Goal: Task Accomplishment & Management: Manage account settings

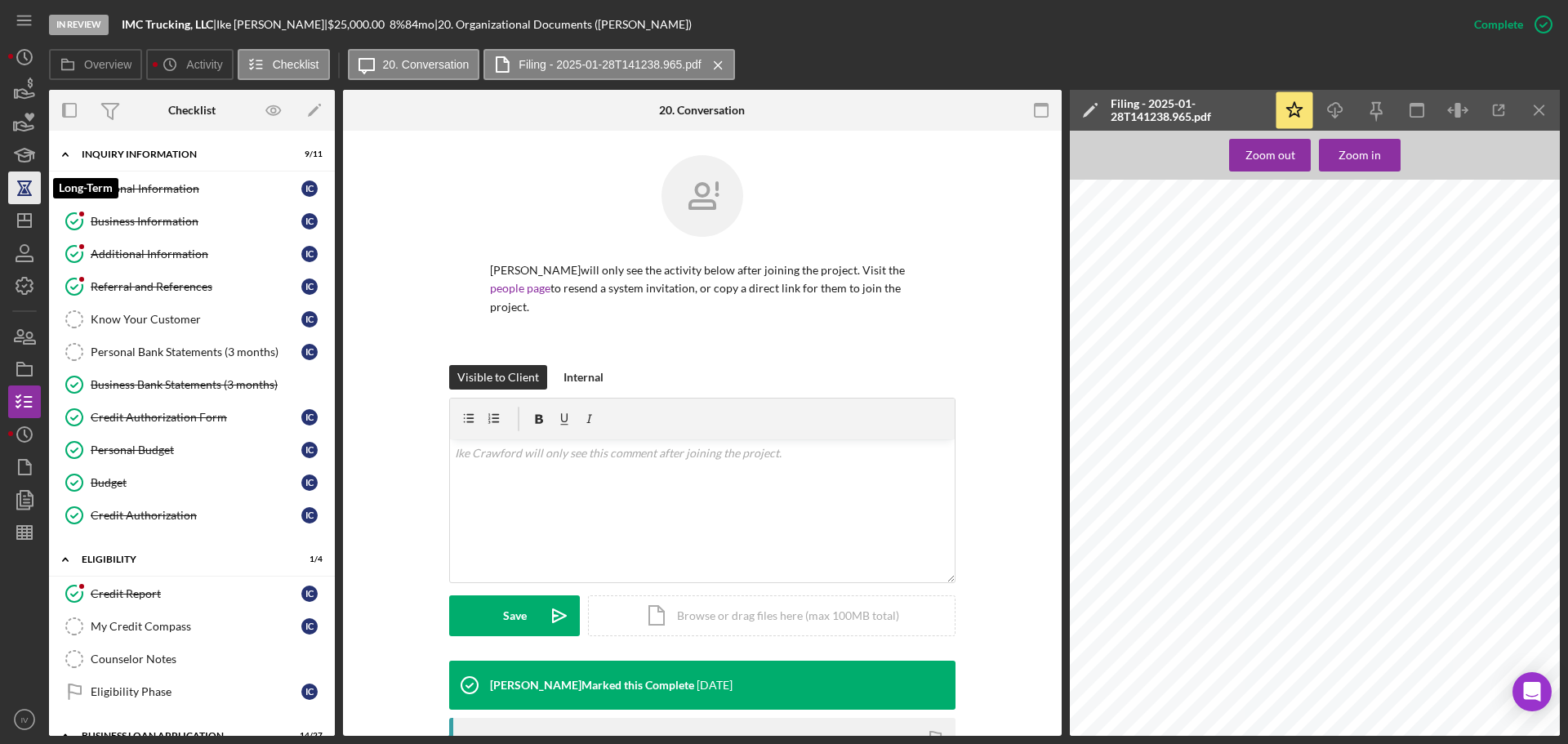
scroll to position [326, 0]
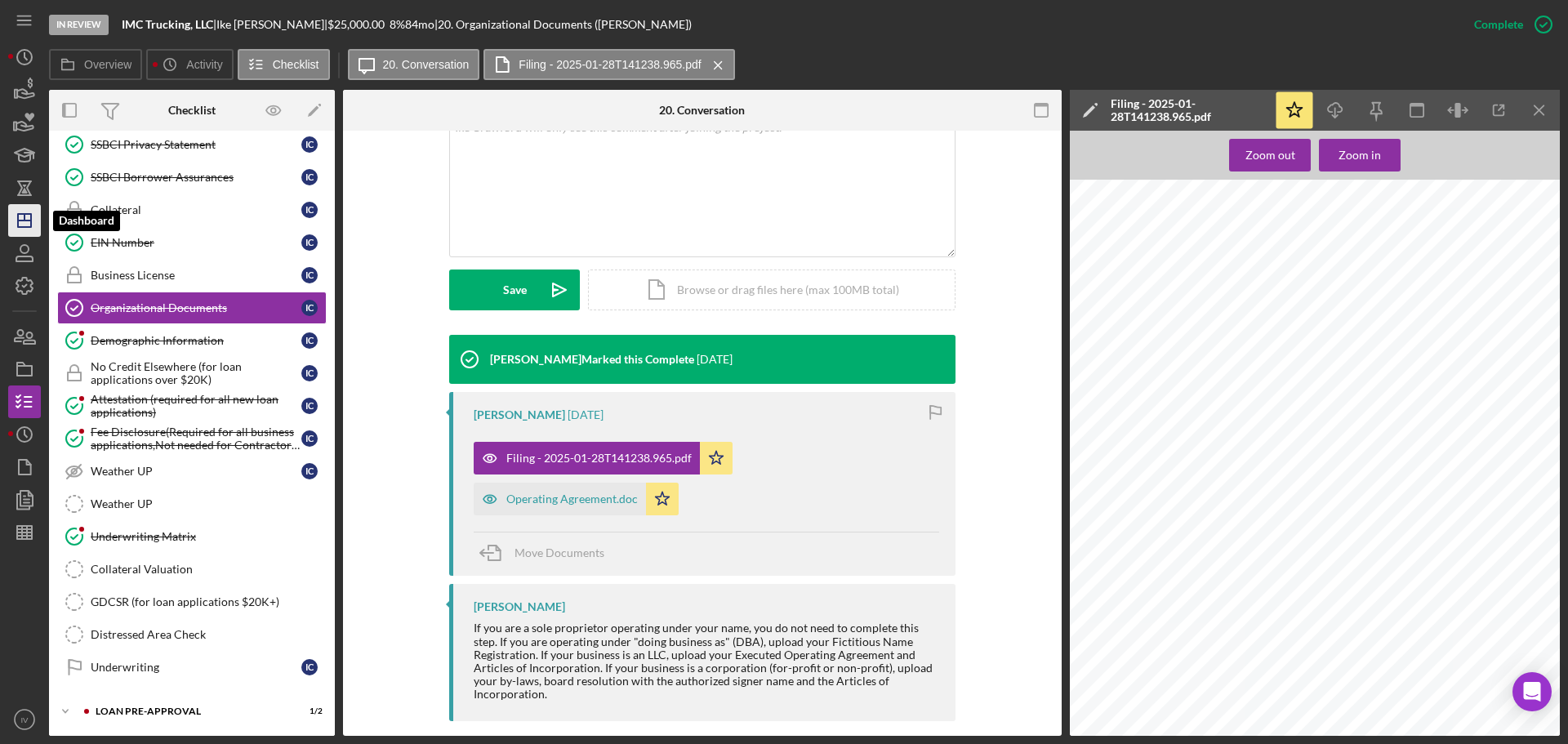
click at [29, 219] on icon "Icon/Dashboard" at bounding box center [25, 221] width 41 height 41
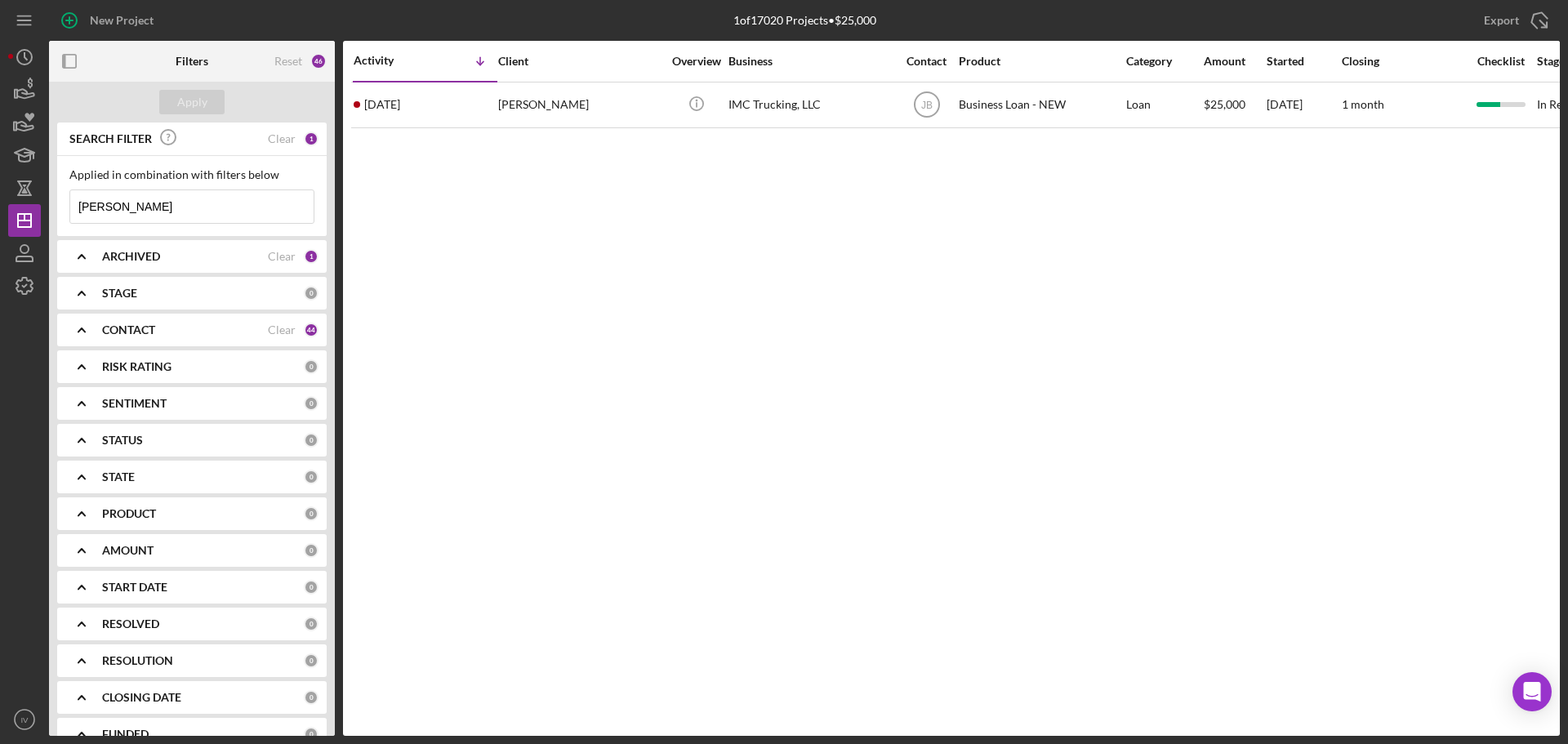
drag, startPoint x: 142, startPoint y: 205, endPoint x: -20, endPoint y: 202, distance: 162.0
click at [0, 202] on html "New Project 1 of 17020 Projects • $25,000 [PERSON_NAME] Export Icon/Export Filt…" at bounding box center [784, 372] width 1568 height 744
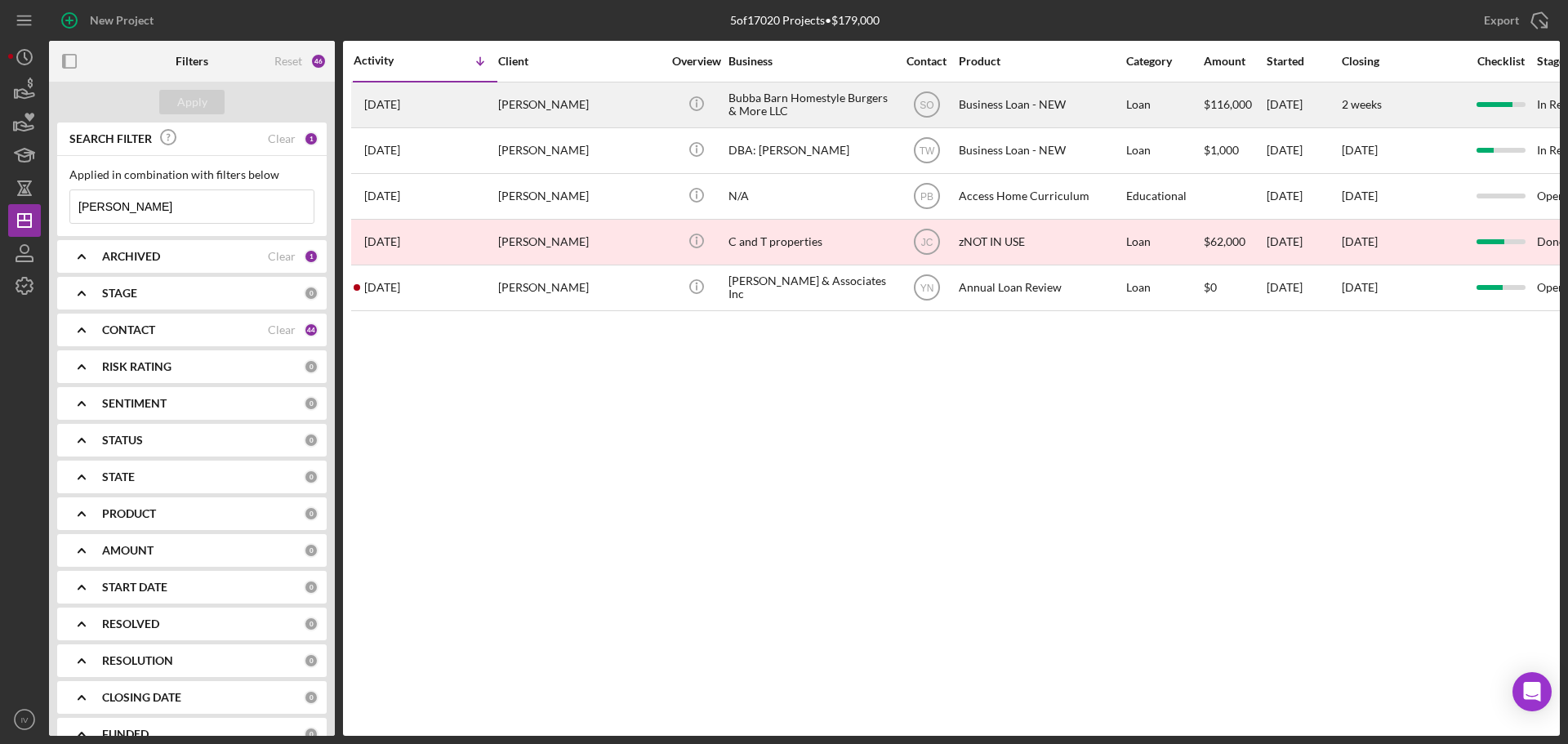
type input "[PERSON_NAME]"
click at [555, 100] on div "[PERSON_NAME]" at bounding box center [579, 105] width 163 height 43
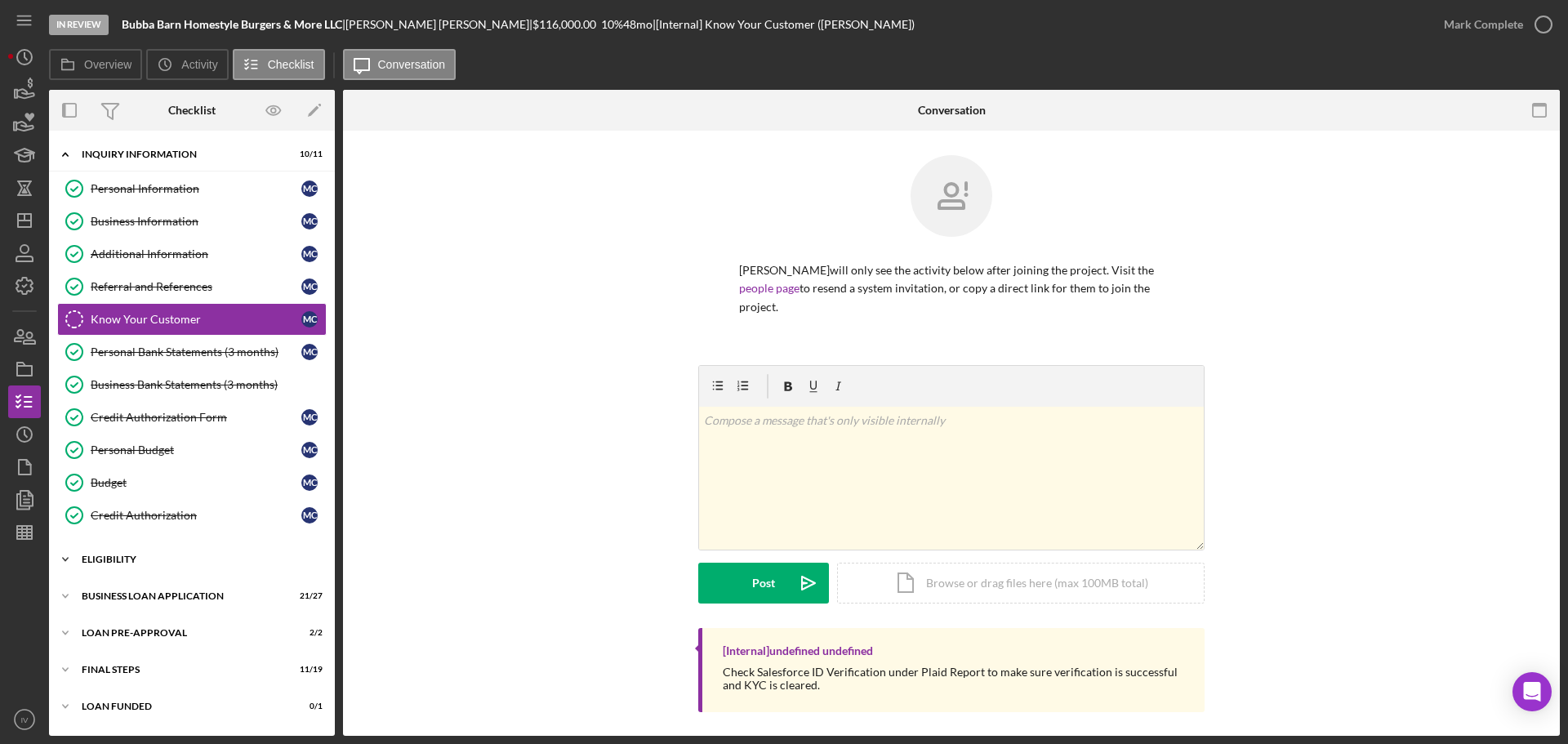
click at [127, 556] on div "ELIGIBILITY" at bounding box center [198, 559] width 233 height 10
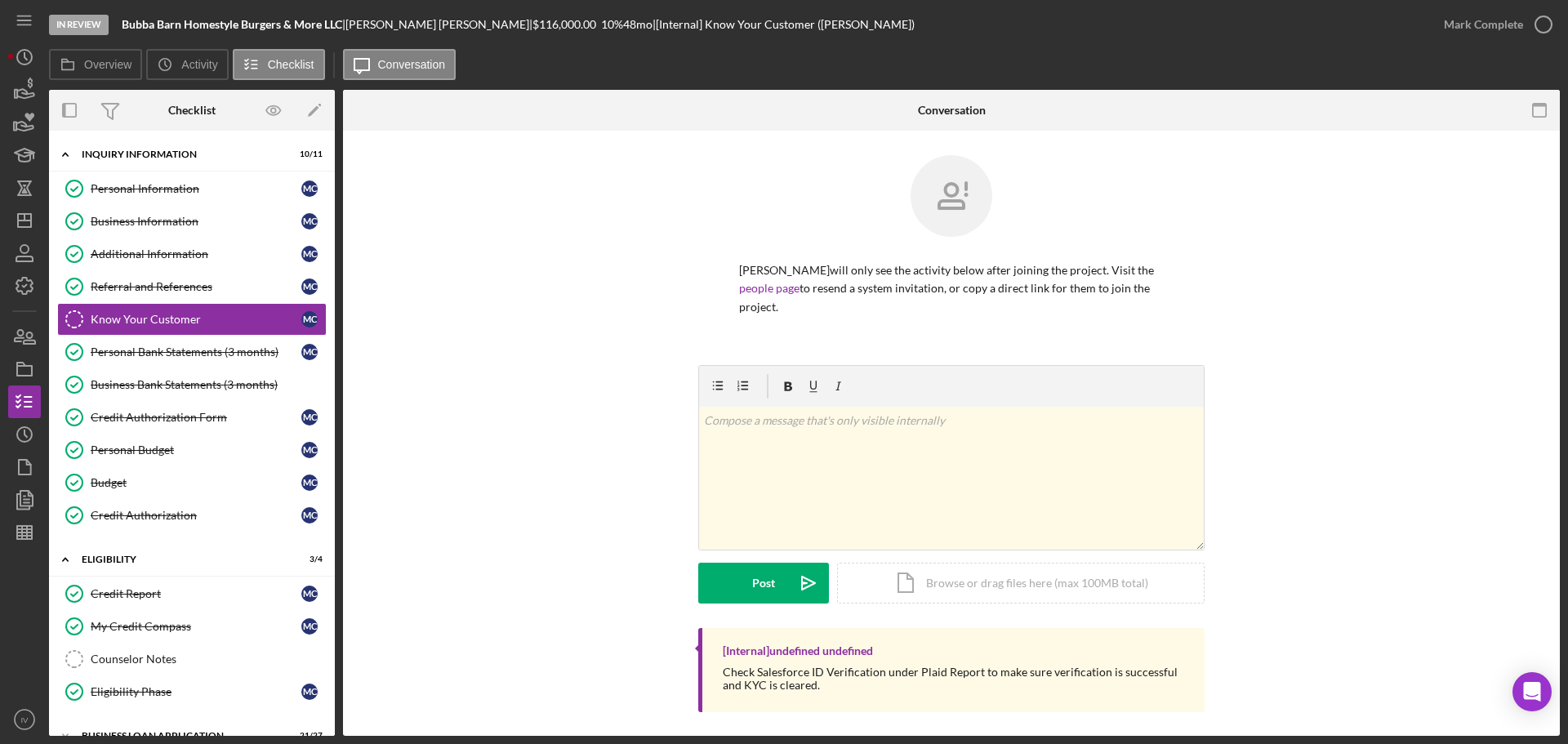
scroll to position [136, 0]
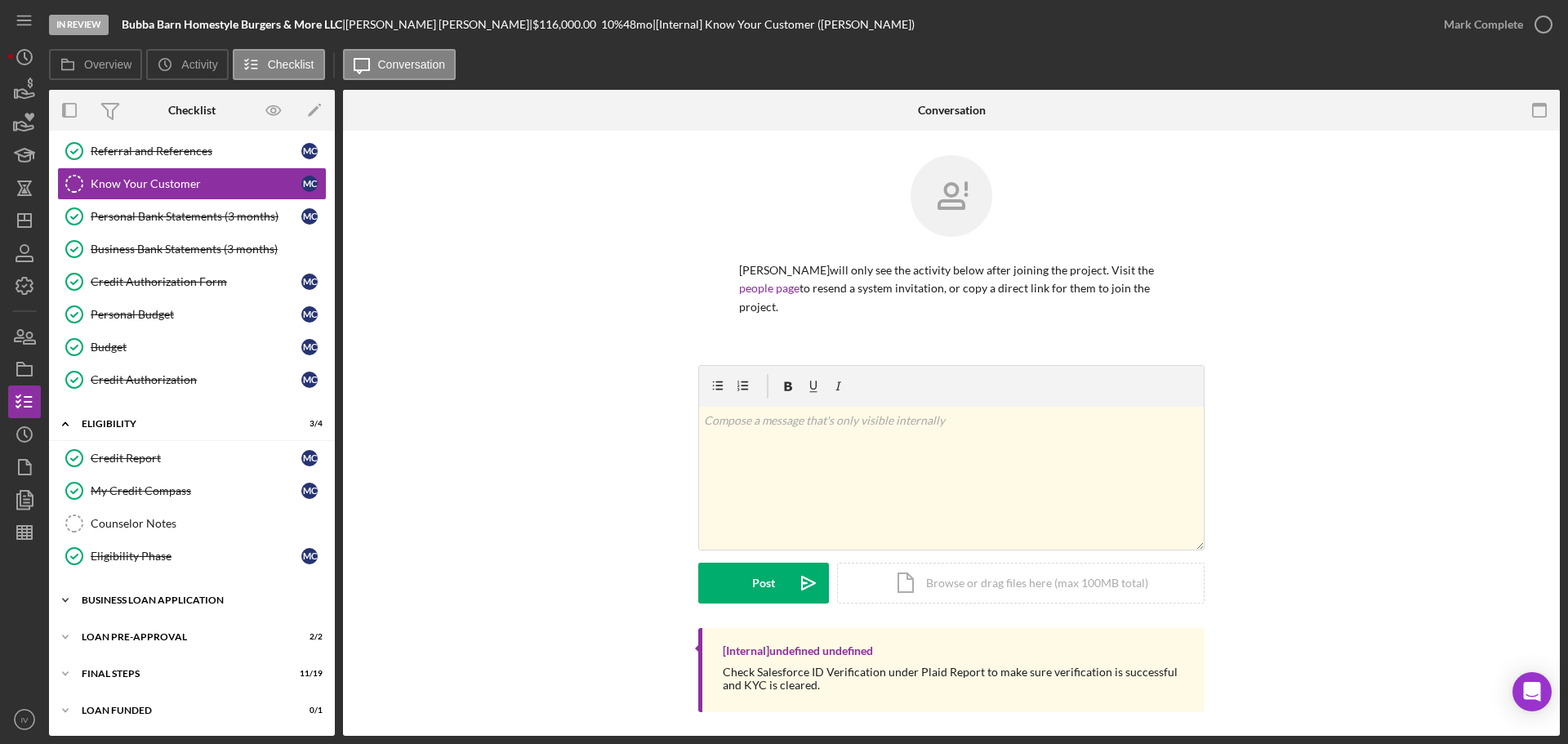
click at [149, 598] on div "BUSINESS LOAN APPLICATION" at bounding box center [198, 600] width 233 height 10
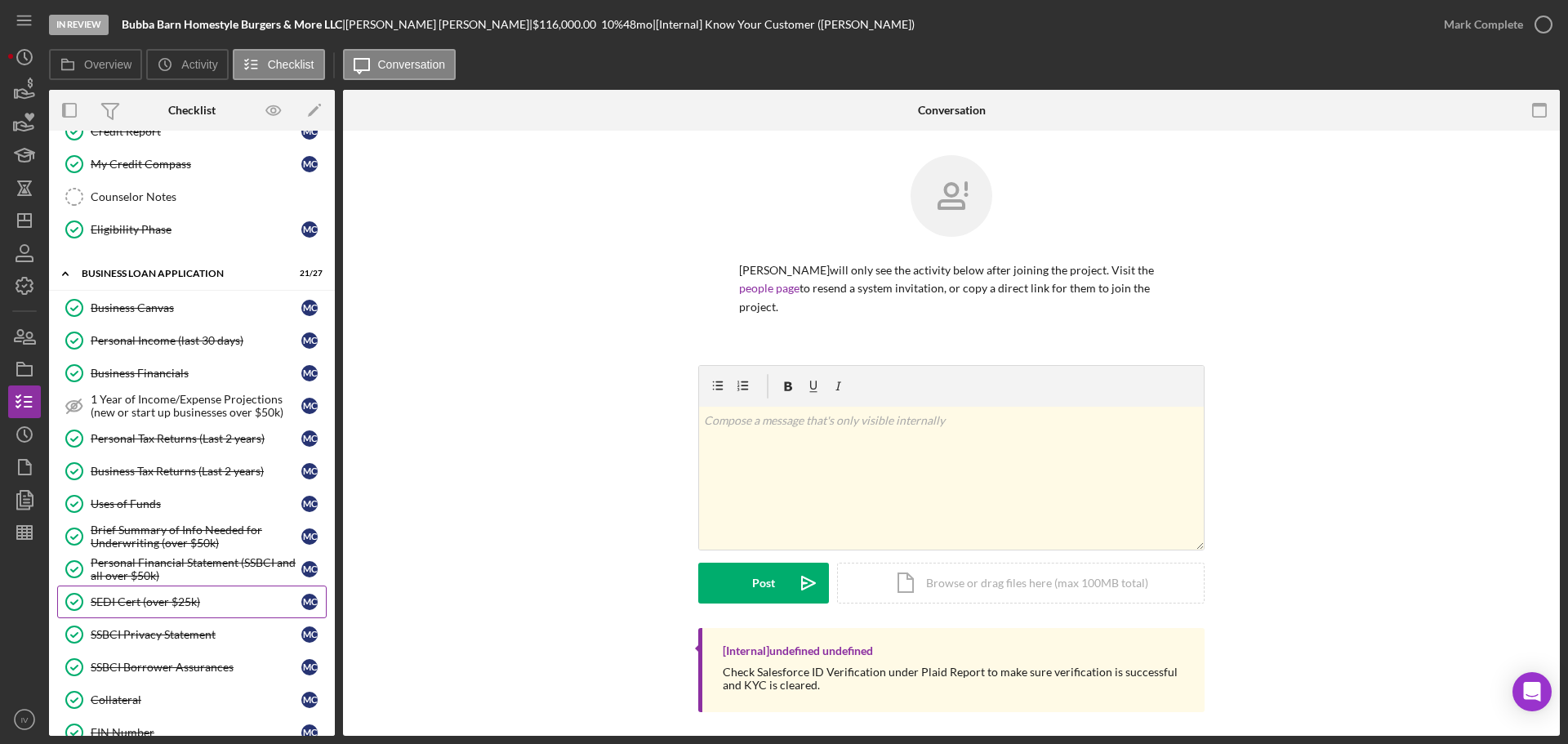
scroll to position [625, 0]
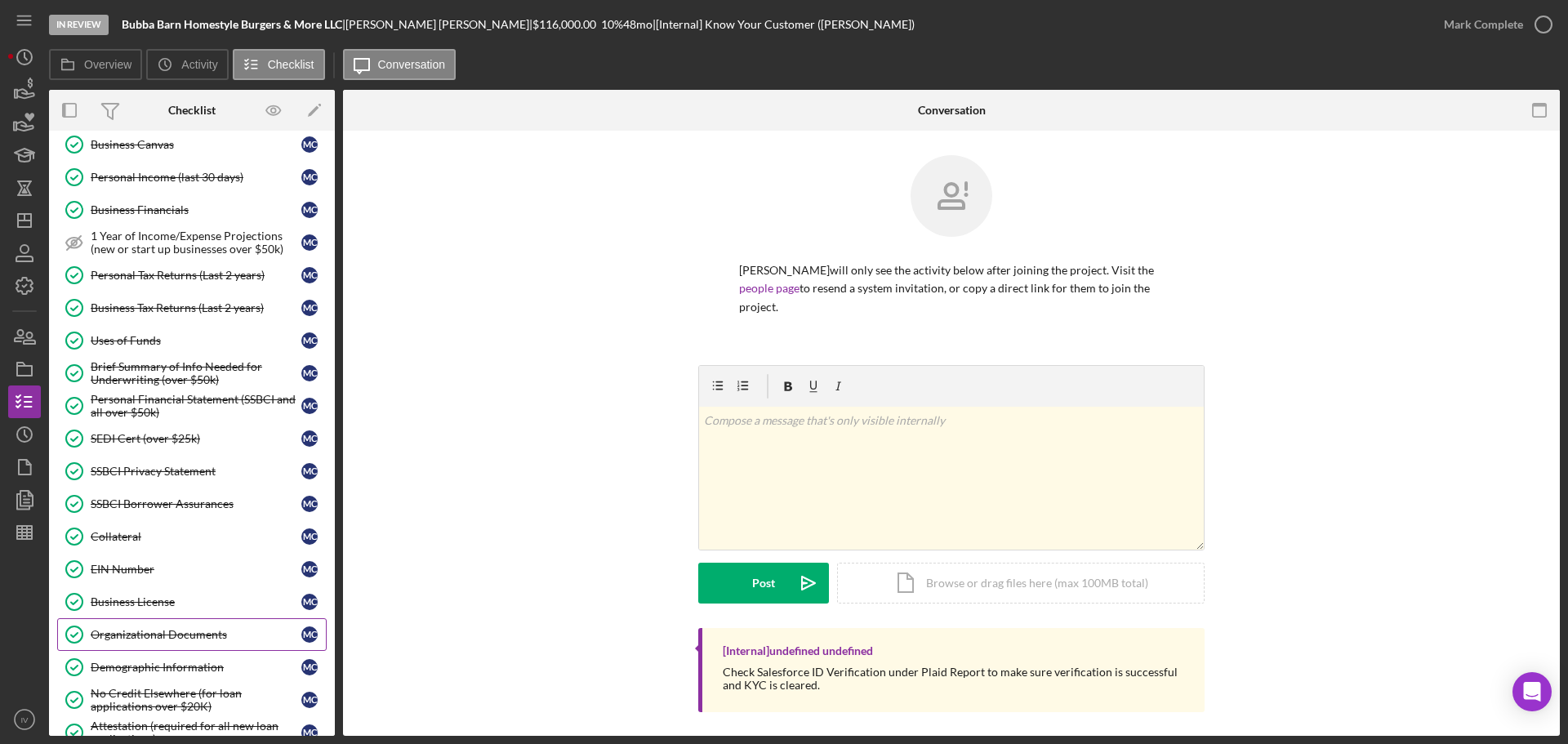
click at [186, 628] on div "Organizational Documents" at bounding box center [196, 634] width 211 height 13
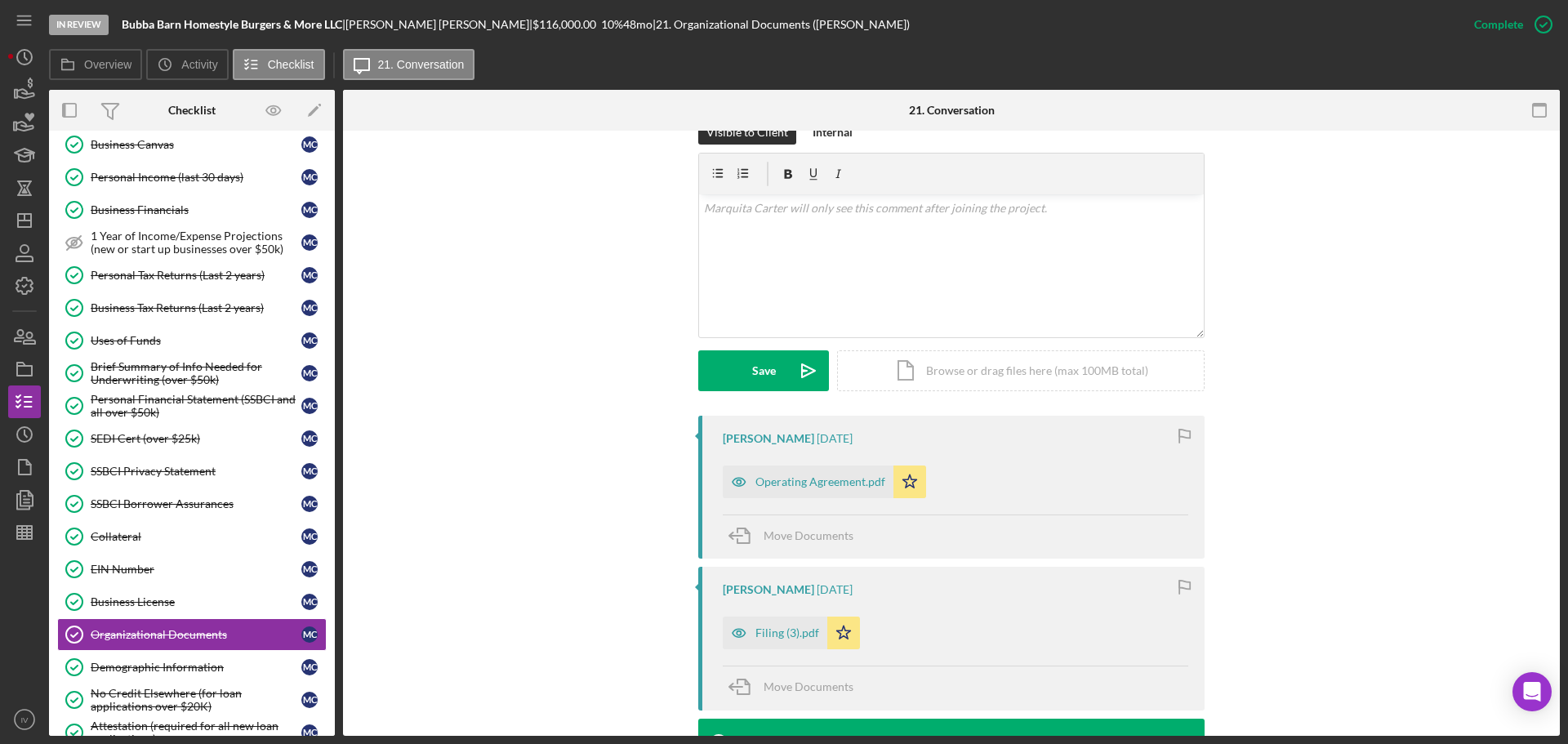
scroll to position [327, 0]
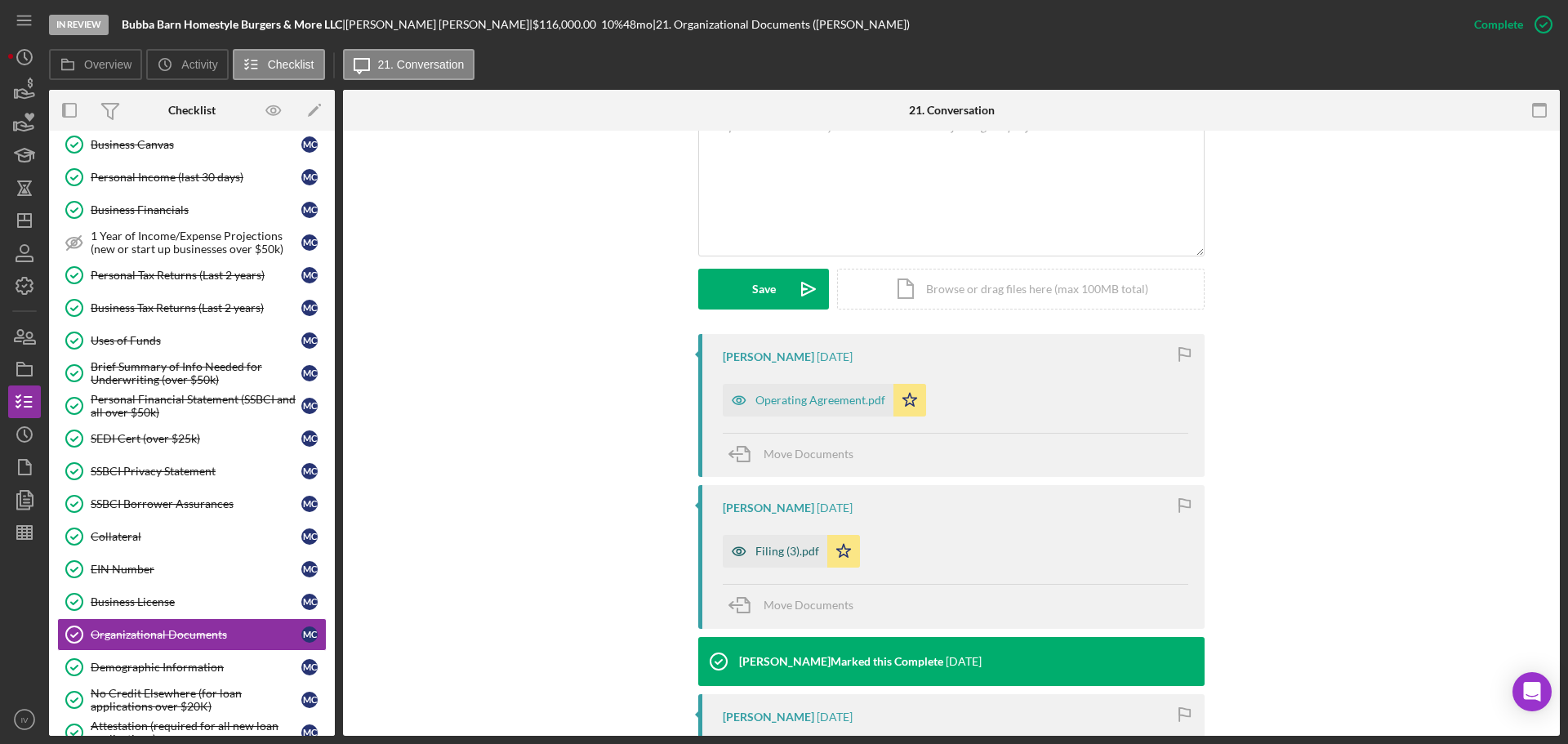
click at [762, 551] on div "Filing (3).pdf" at bounding box center [788, 551] width 64 height 13
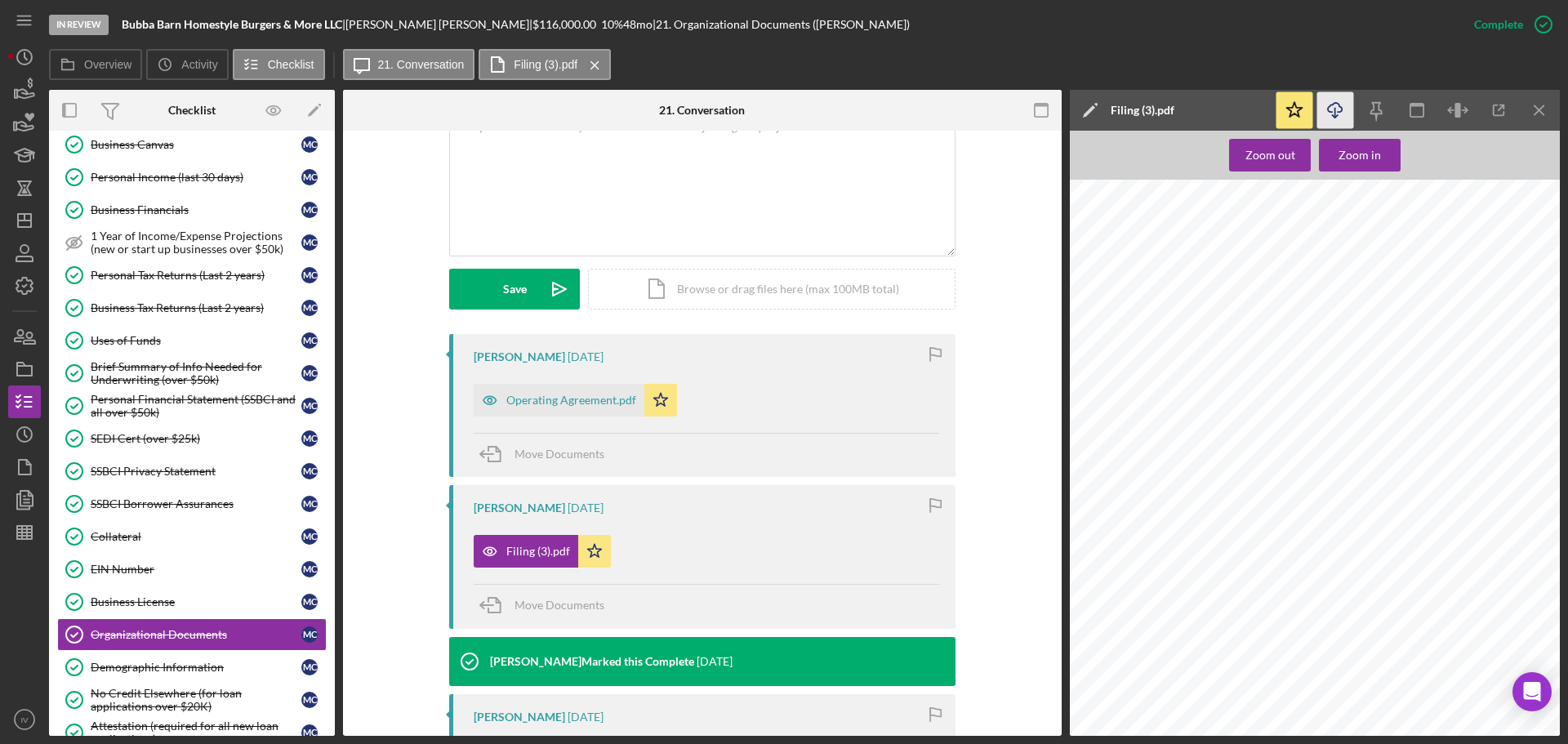
click at [1332, 105] on icon "Icon/Download" at bounding box center [1335, 110] width 36 height 36
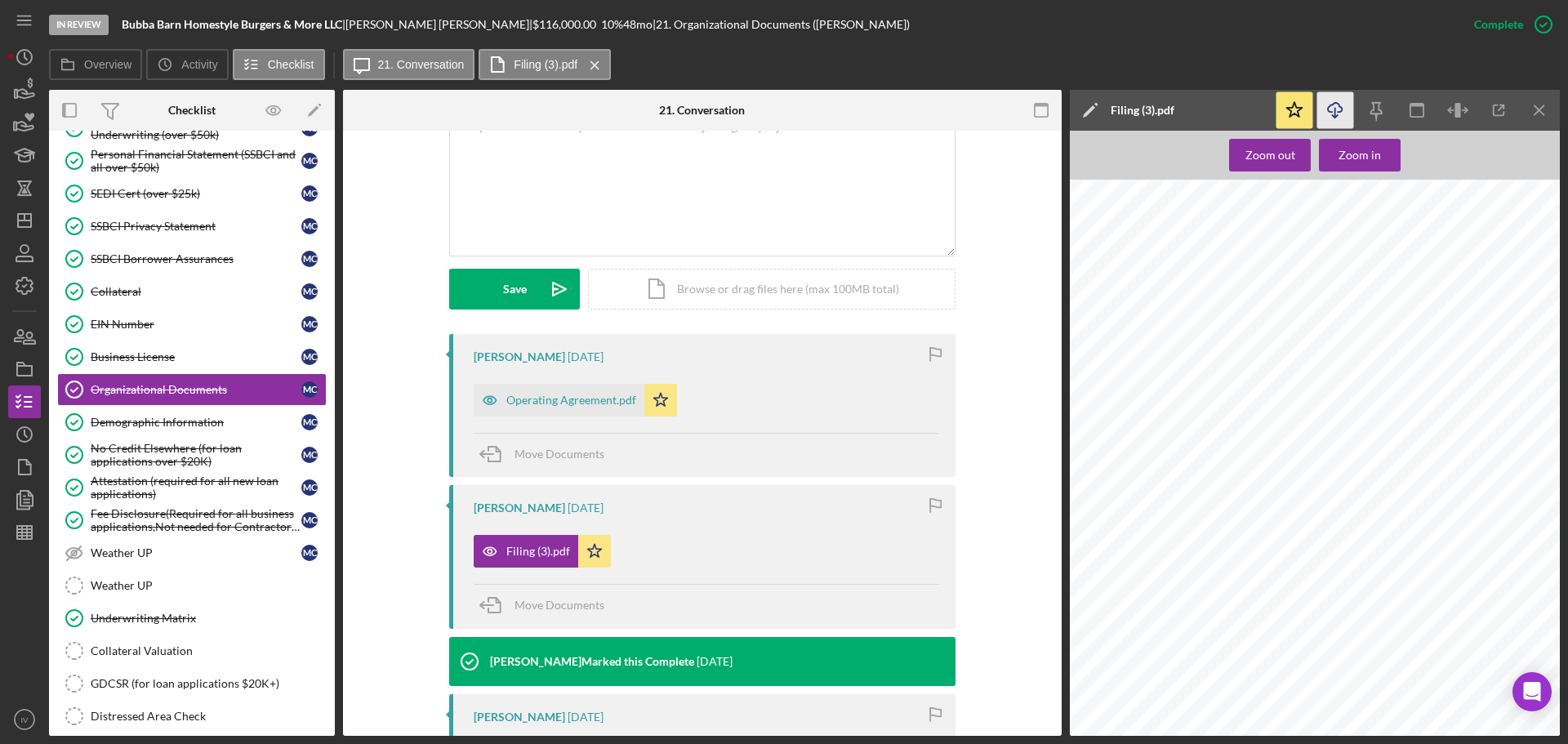
scroll to position [1027, 0]
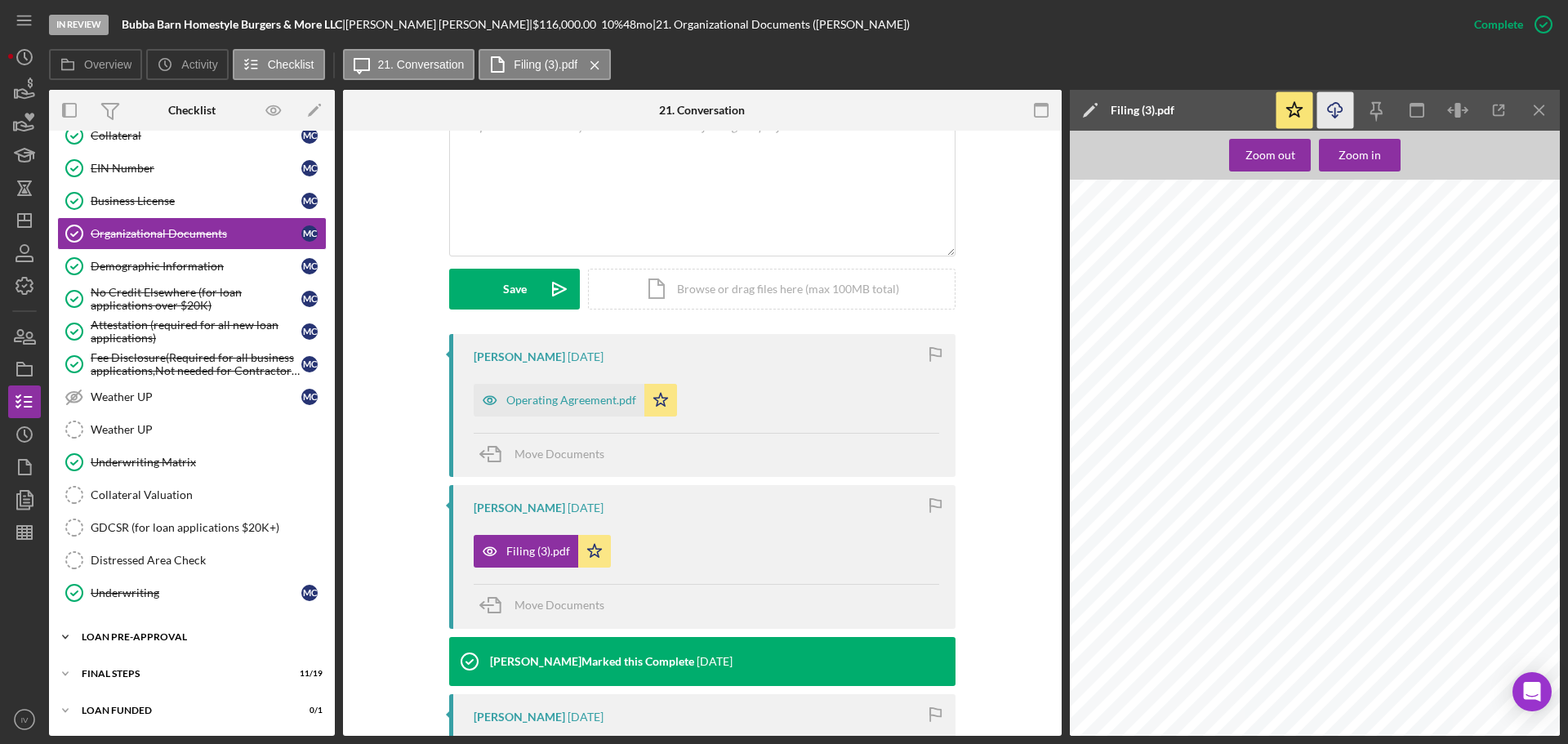
click at [122, 638] on div "LOAN PRE-APPROVAL" at bounding box center [198, 637] width 233 height 10
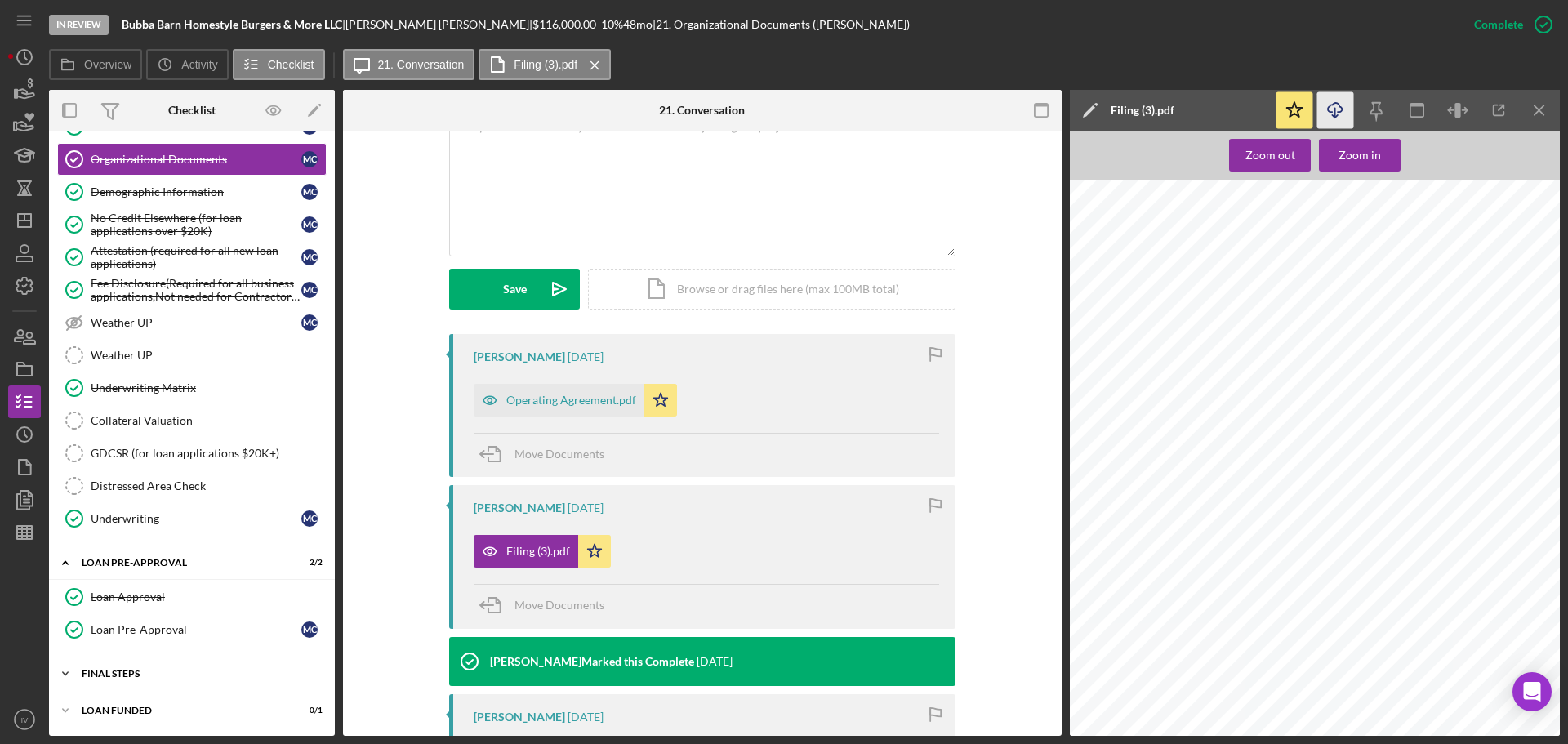
click at [127, 674] on div "FINAL STEPS" at bounding box center [198, 673] width 233 height 10
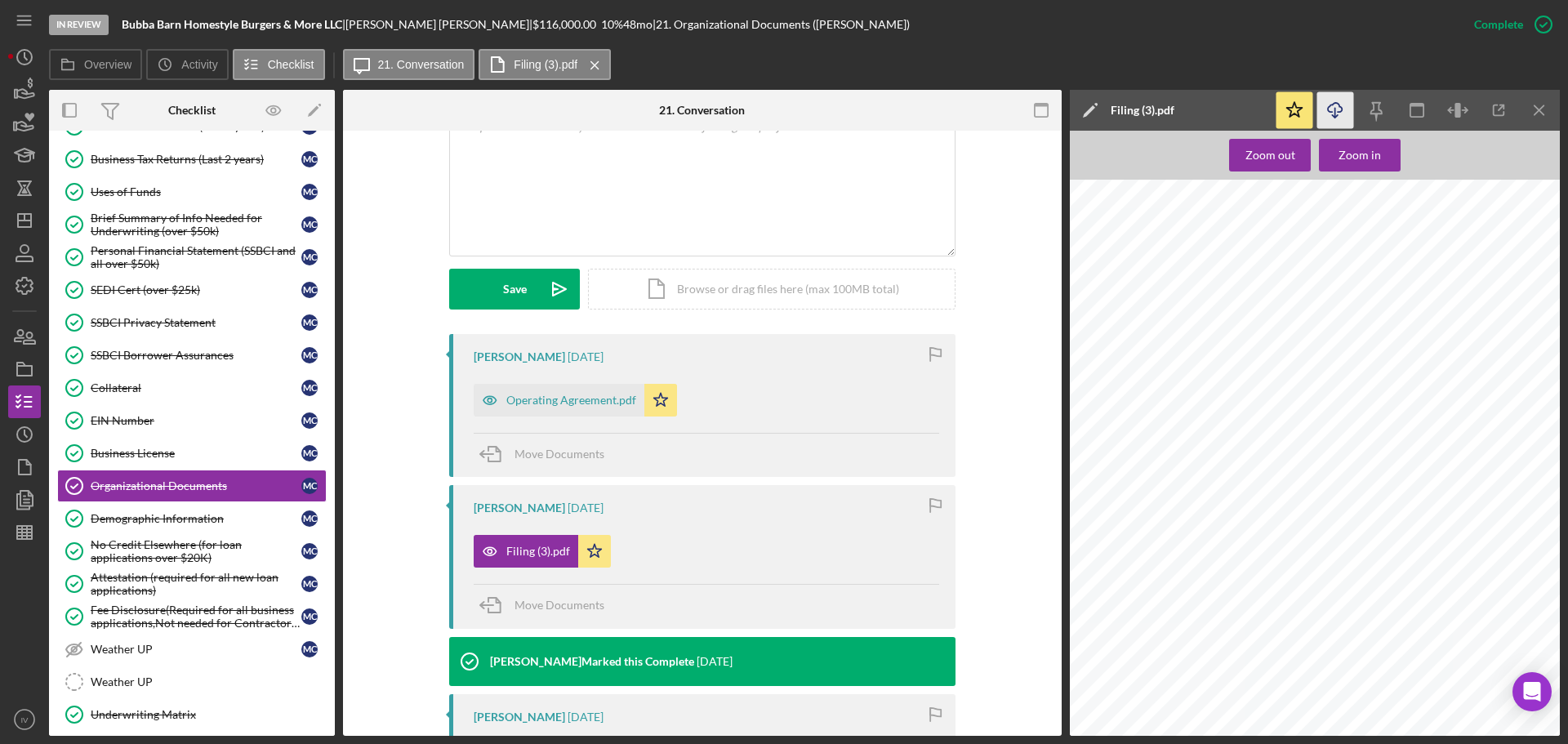
scroll to position [693, 0]
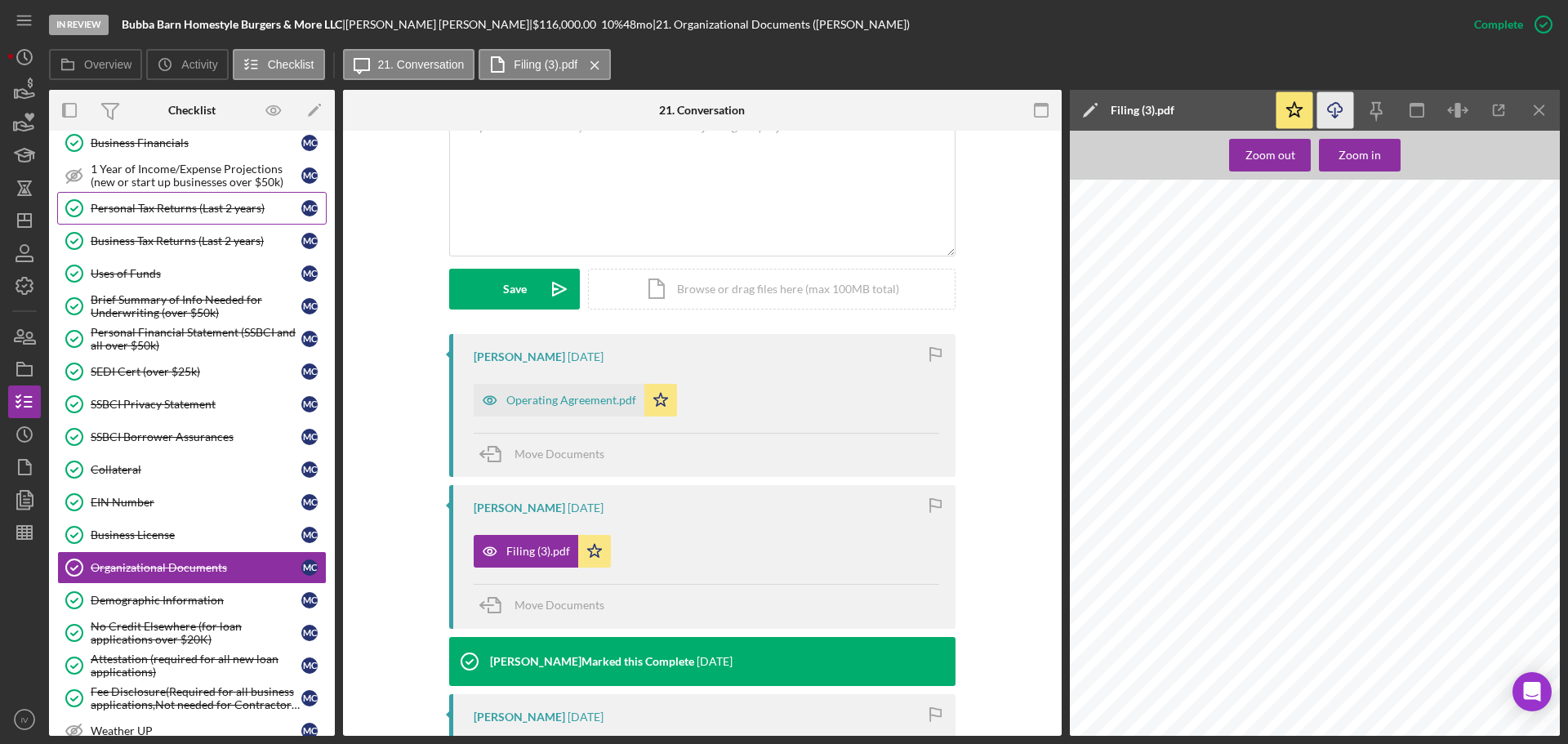
click at [160, 212] on div "Personal Tax Returns (Last 2 years)" at bounding box center [196, 208] width 211 height 13
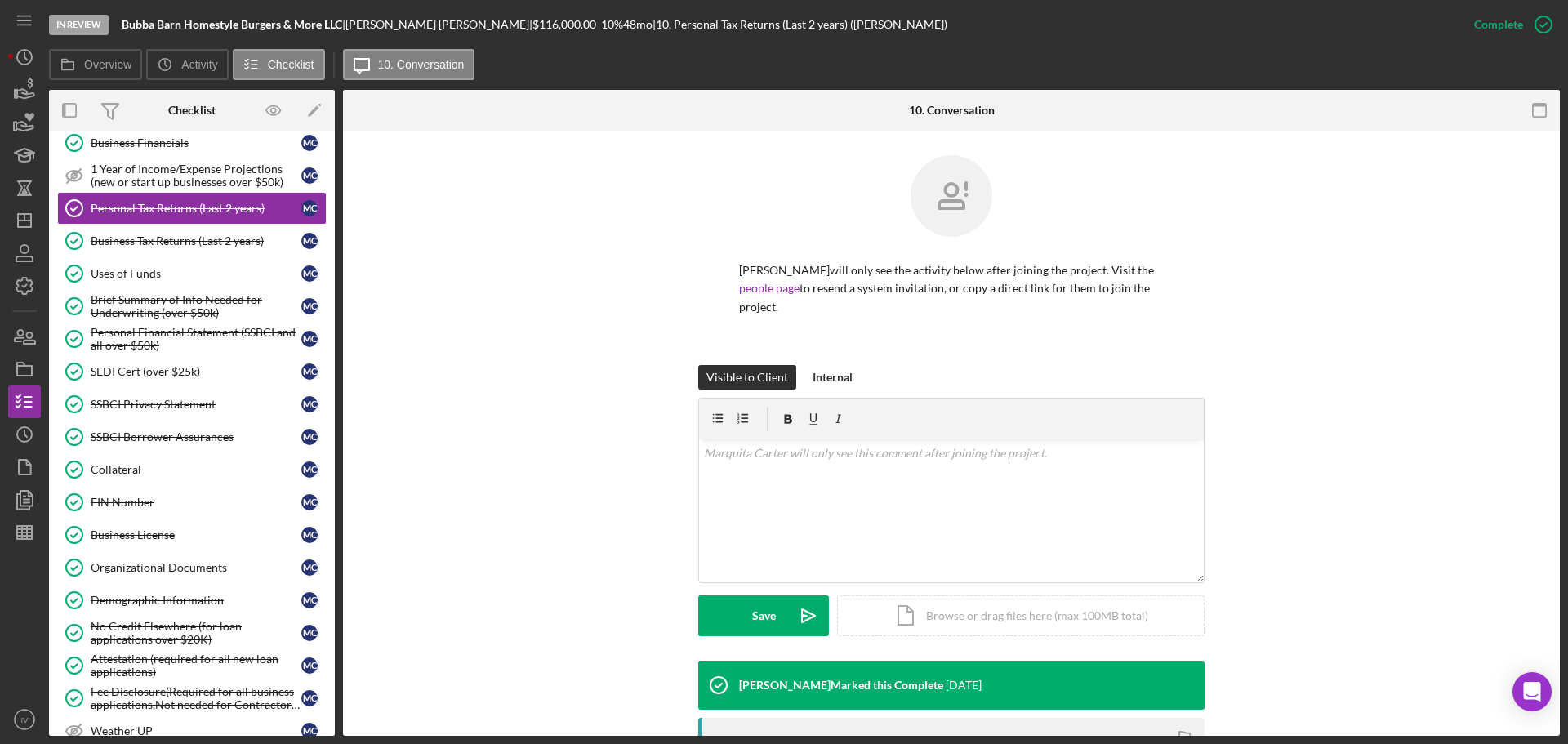
scroll to position [237, 0]
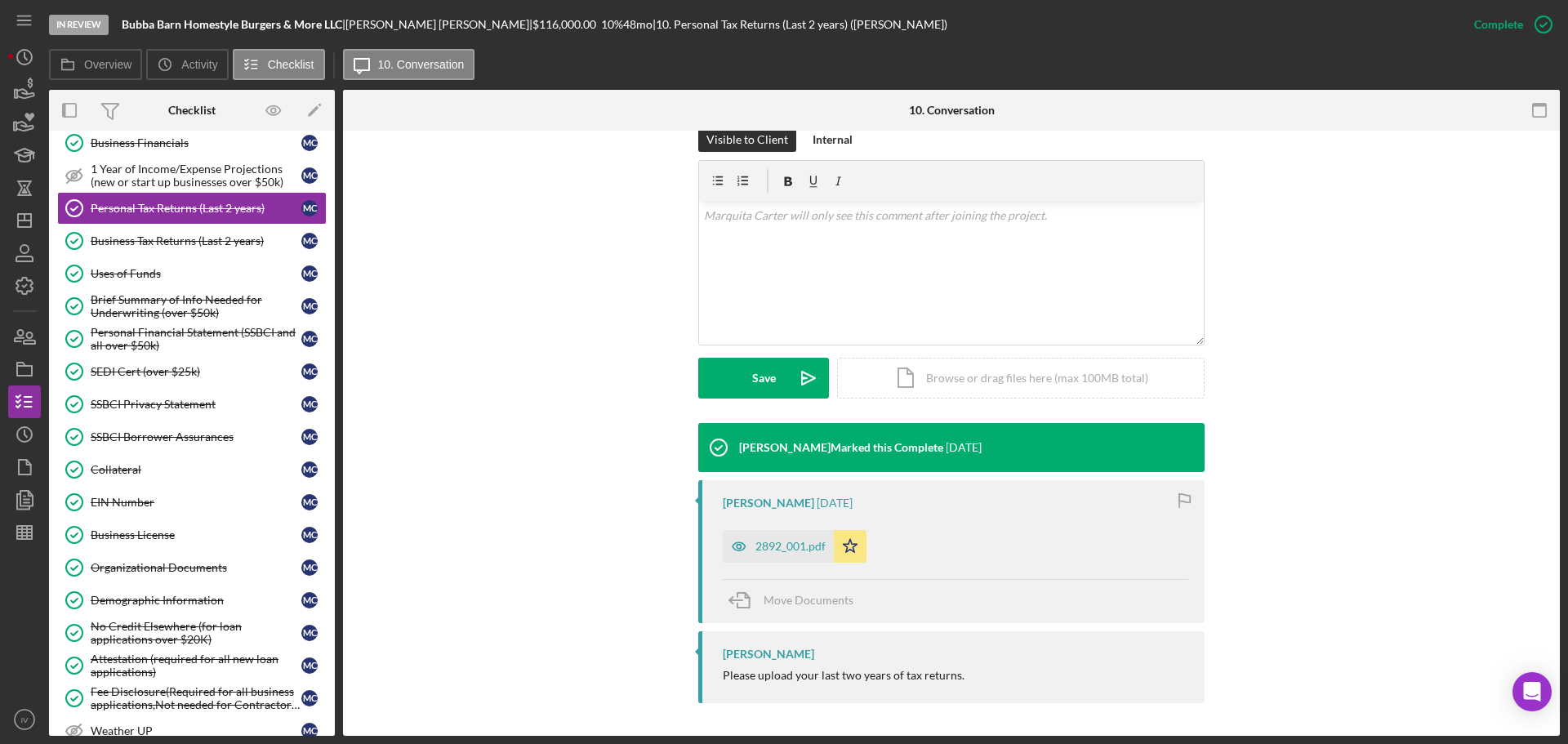
click at [794, 544] on div "2892_001.pdf" at bounding box center [790, 546] width 70 height 13
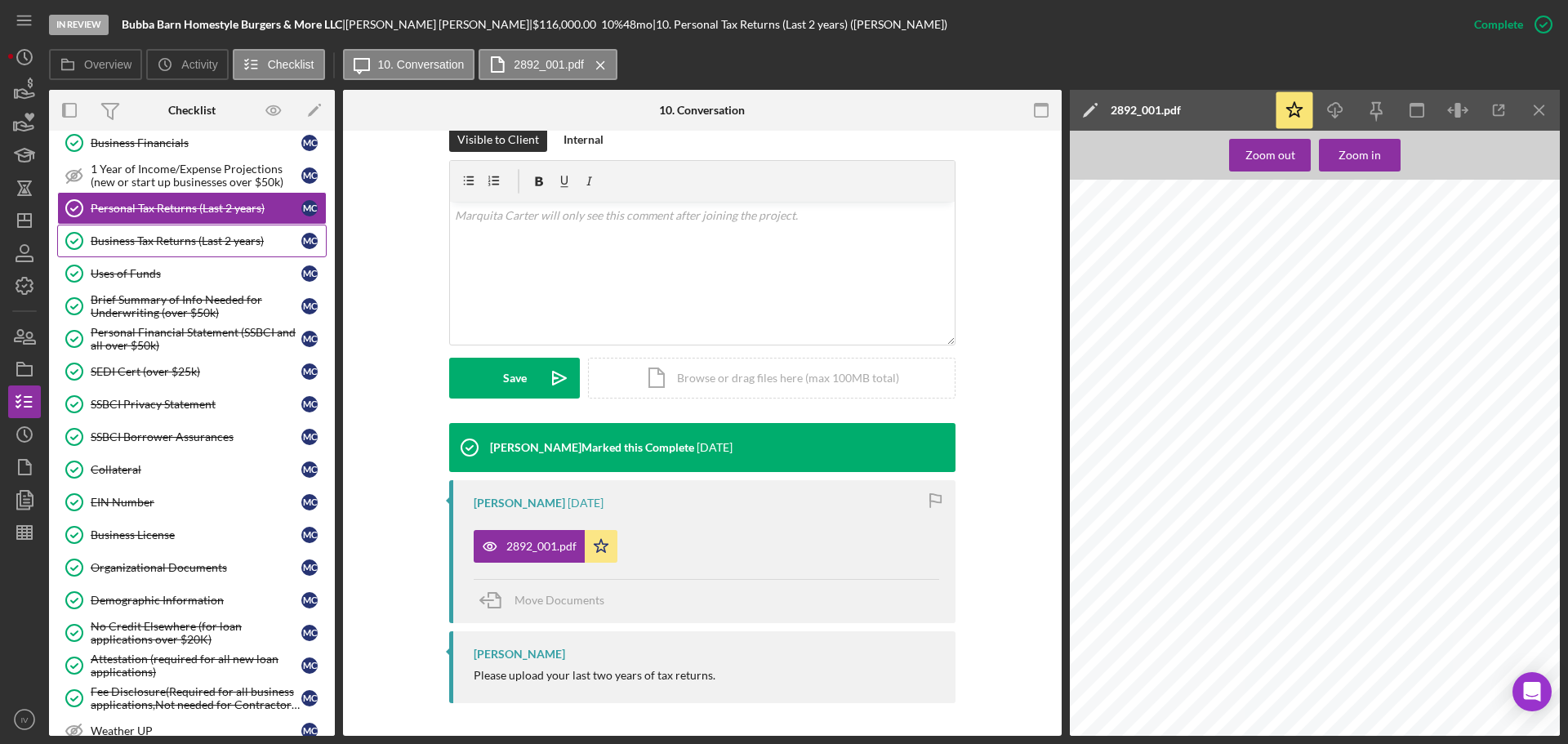
click at [147, 237] on div "Business Tax Returns (Last 2 years)" at bounding box center [196, 241] width 211 height 13
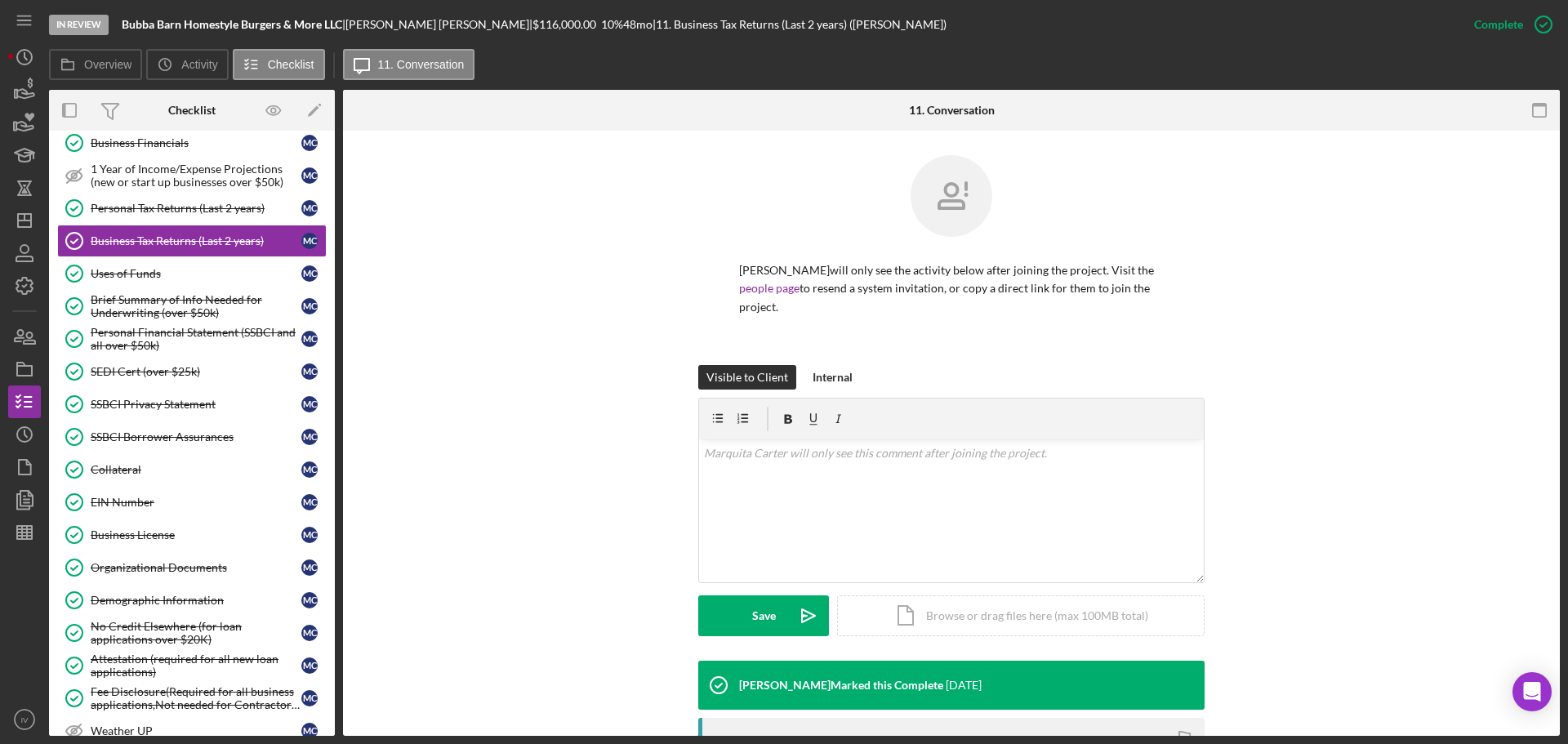
scroll to position [264, 0]
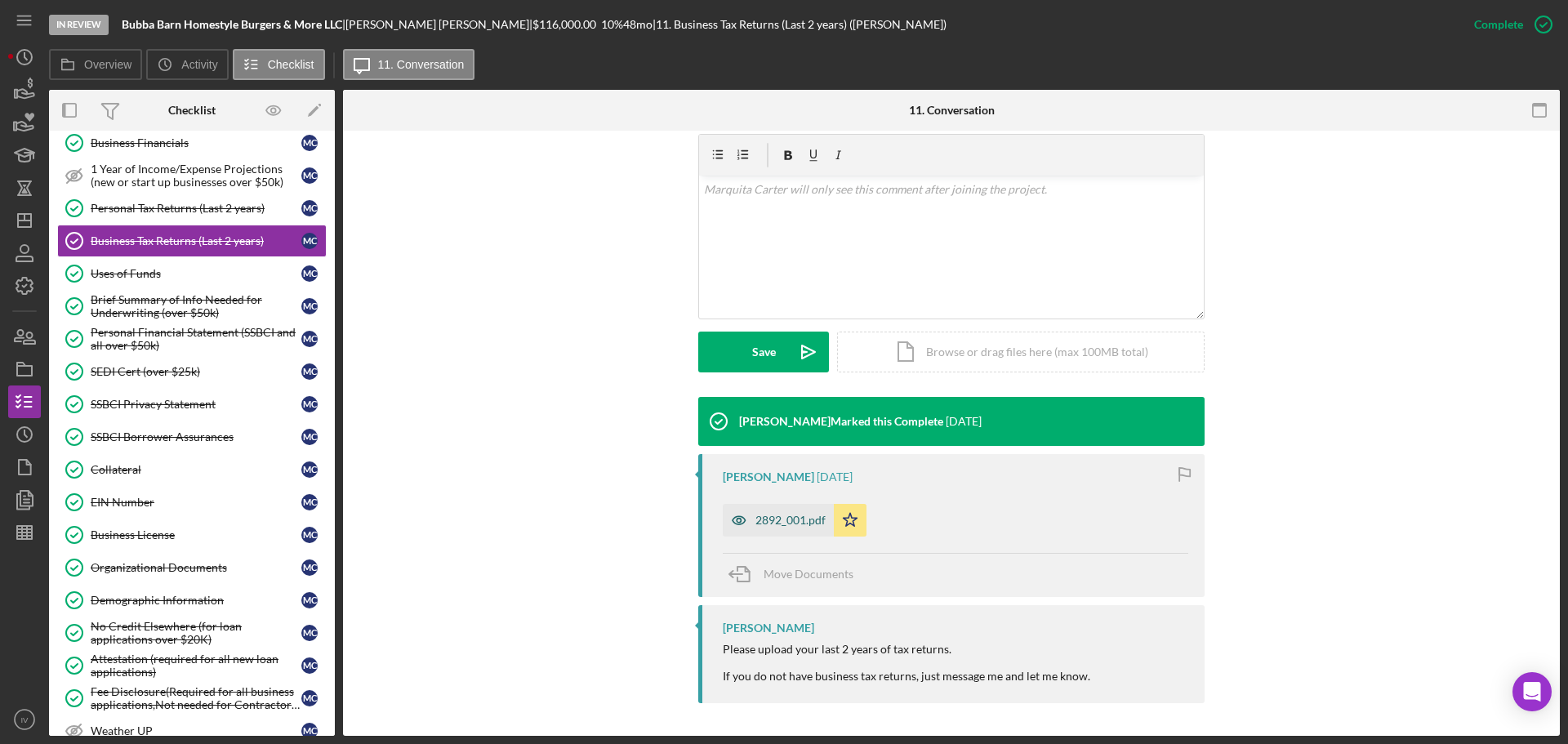
click at [762, 512] on div "2892_001.pdf" at bounding box center [778, 520] width 111 height 33
